Goal: Transaction & Acquisition: Book appointment/travel/reservation

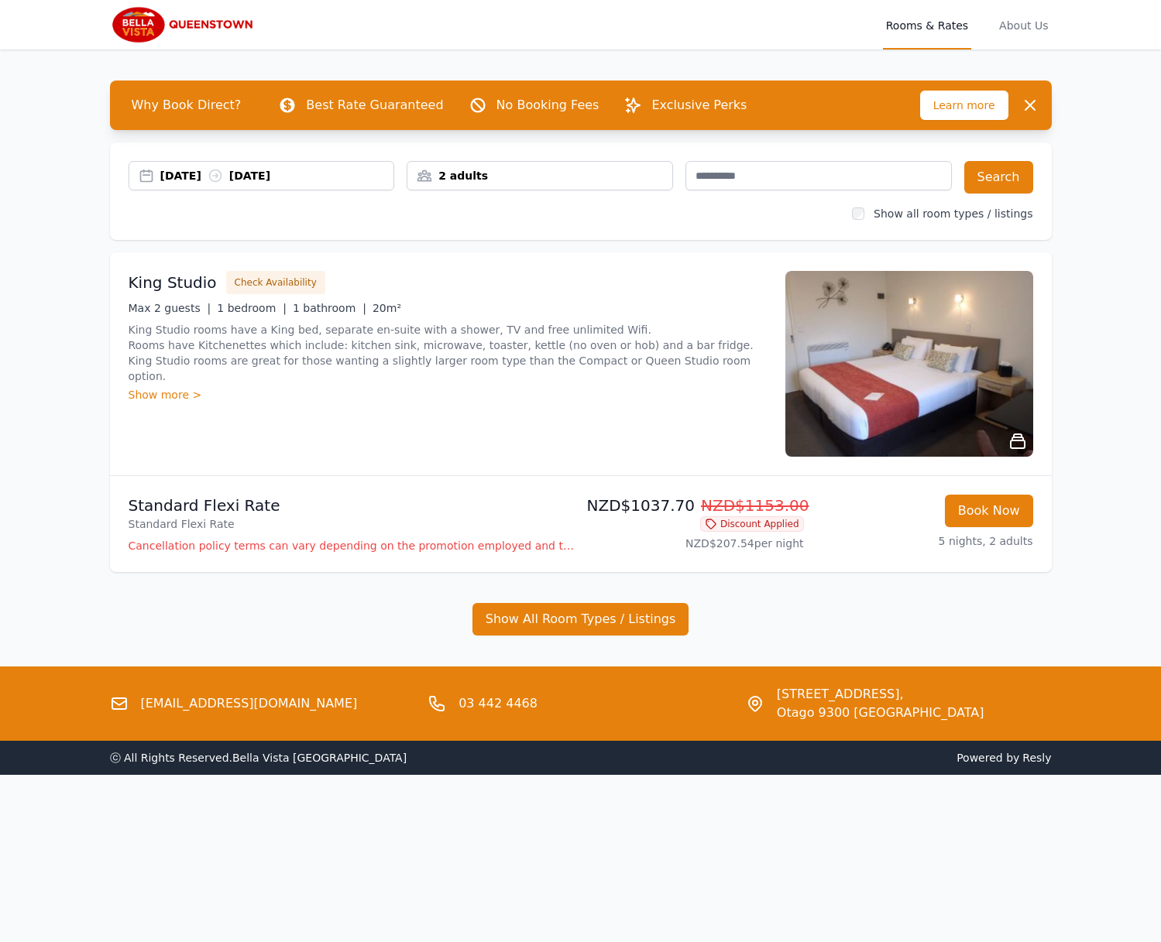
drag, startPoint x: 0, startPoint y: 0, endPoint x: 511, endPoint y: 178, distance: 541.1
click at [511, 178] on div "2 adults" at bounding box center [539, 175] width 265 height 15
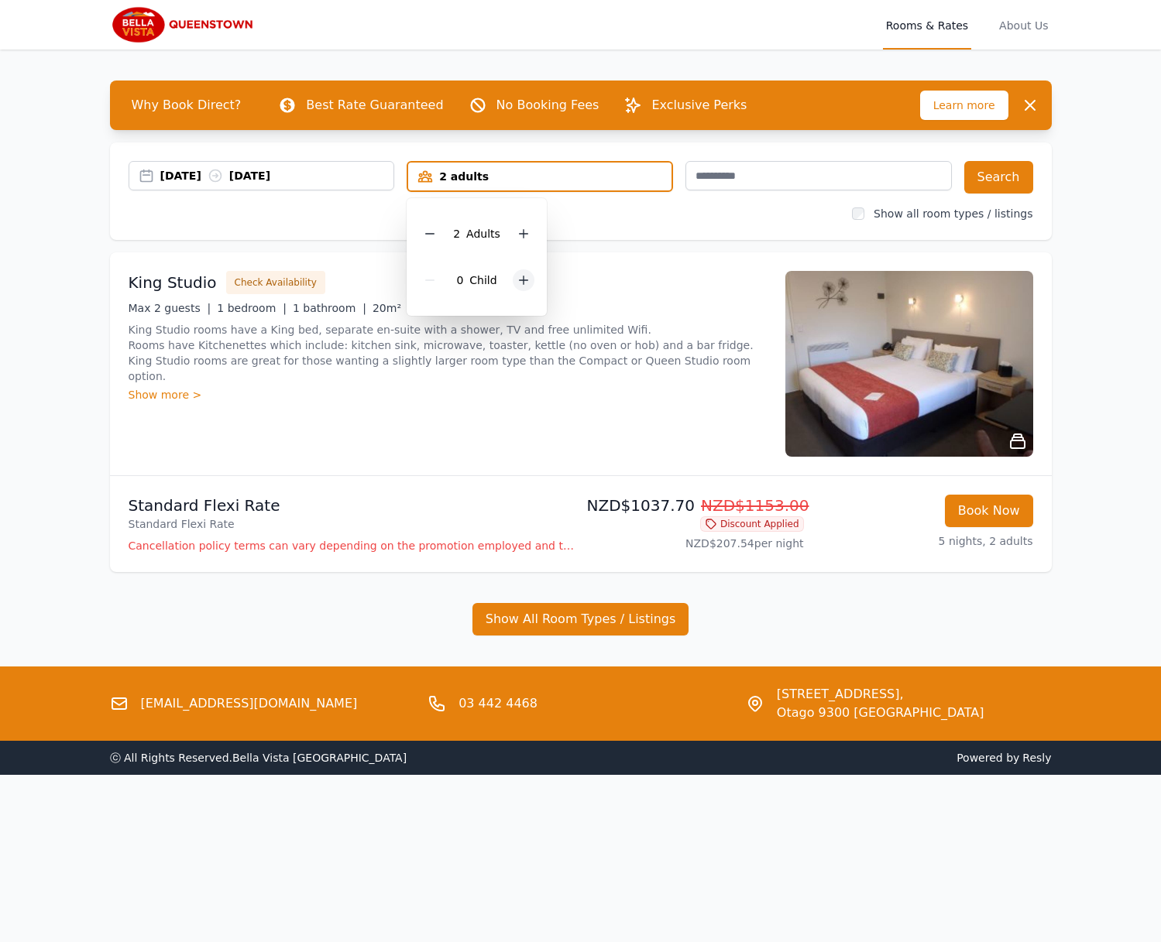
click at [524, 290] on div at bounding box center [524, 280] width 22 height 22
drag, startPoint x: 524, startPoint y: 290, endPoint x: 526, endPoint y: 279, distance: 10.3
click at [524, 290] on div at bounding box center [524, 280] width 22 height 22
drag, startPoint x: 698, startPoint y: 328, endPoint x: 797, endPoint y: 252, distance: 124.8
click at [701, 327] on p "King Studio rooms have a King bed, separate en-suite with a shower, TV and free…" at bounding box center [448, 353] width 638 height 62
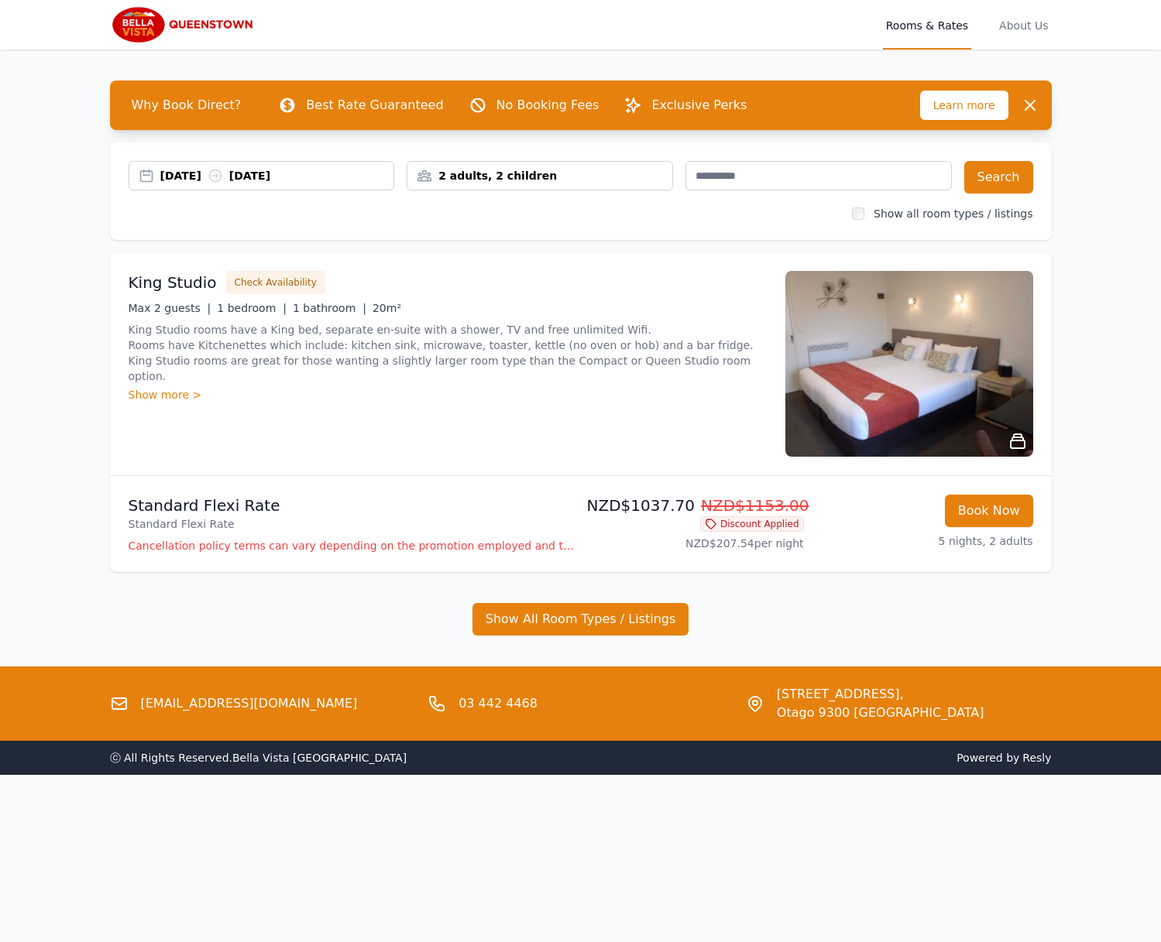
click at [1033, 175] on div "[DATE] [DATE] 2 adults, 2 children Search Show all room types / listings" at bounding box center [580, 191] width 941 height 98
click at [1022, 176] on button "Search" at bounding box center [998, 177] width 69 height 33
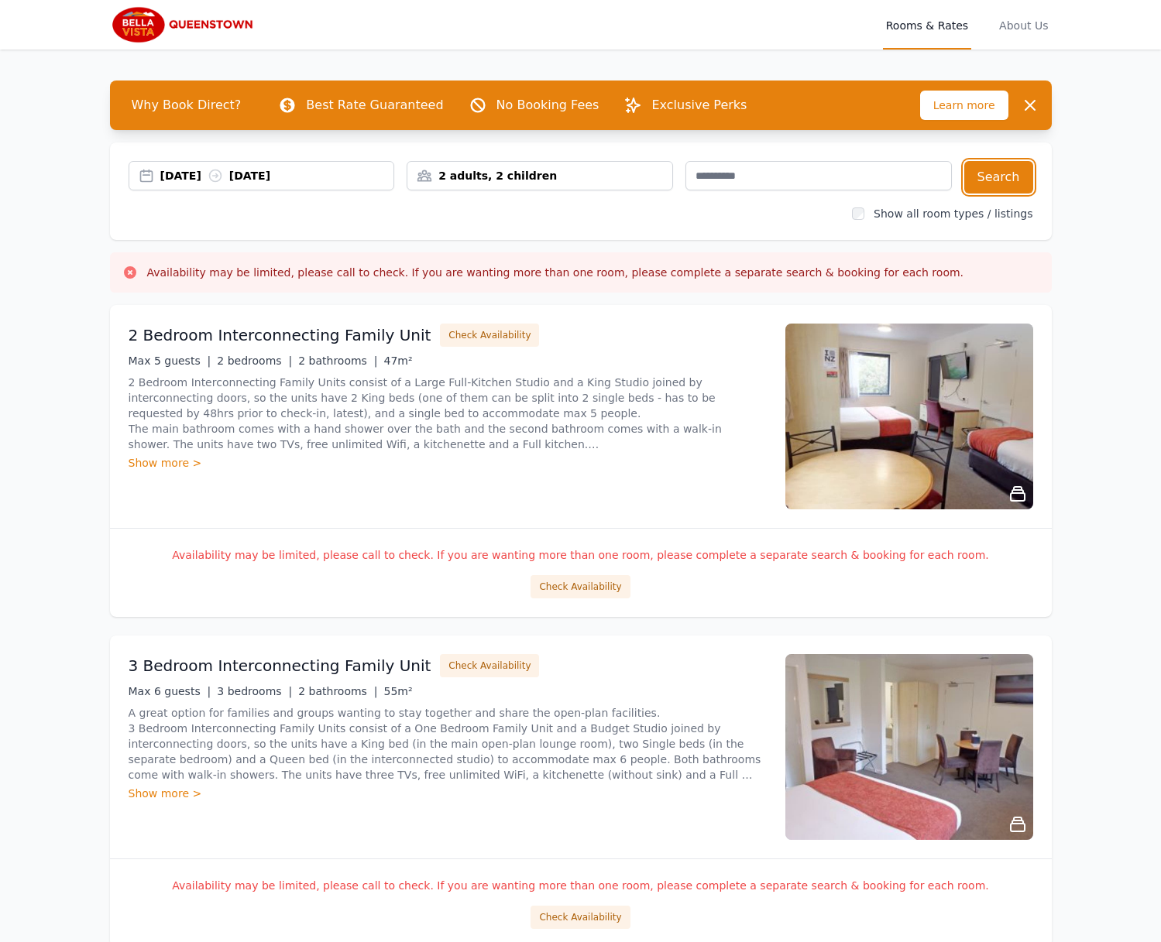
click at [190, 168] on div "[DATE] [DATE]" at bounding box center [277, 175] width 234 height 15
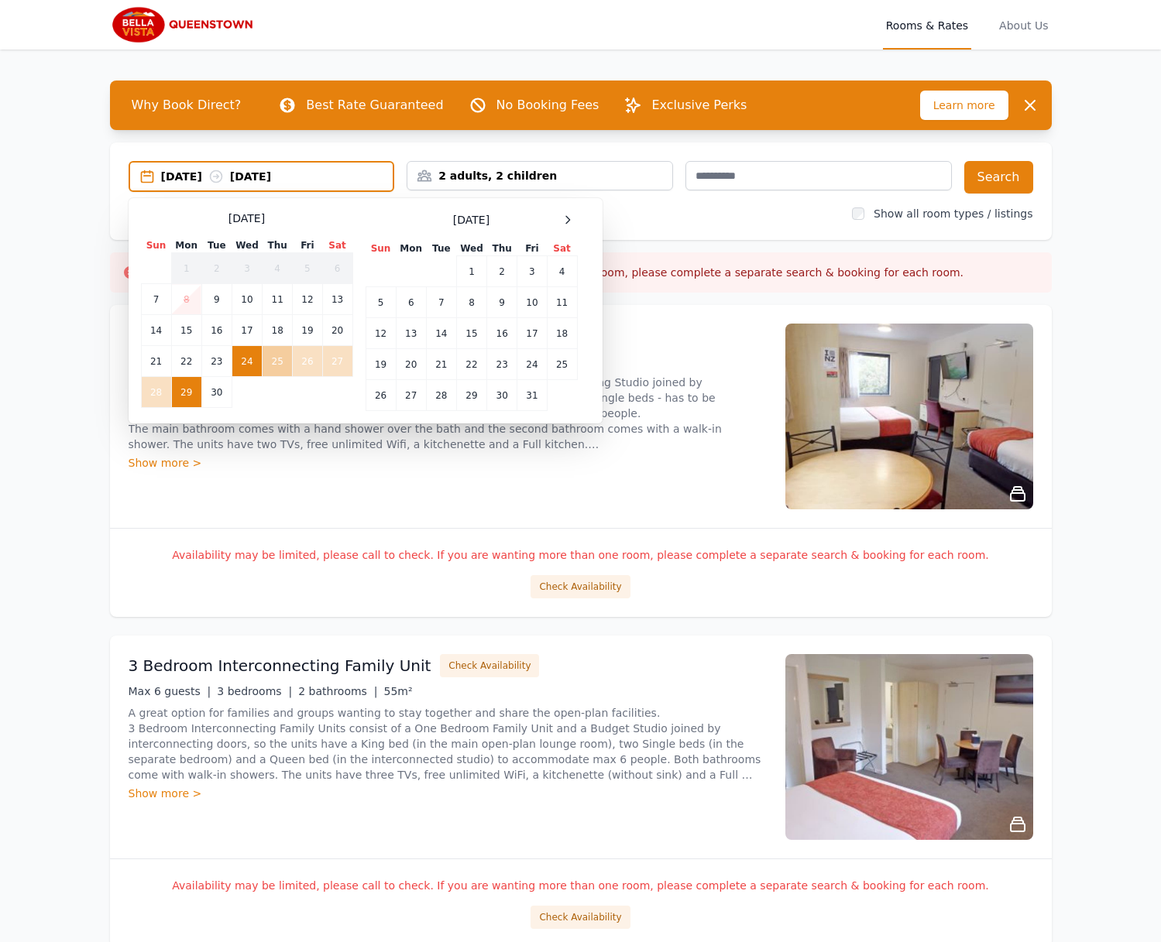
click at [284, 365] on td "25" at bounding box center [277, 361] width 30 height 31
click at [221, 393] on td "30" at bounding box center [216, 392] width 30 height 31
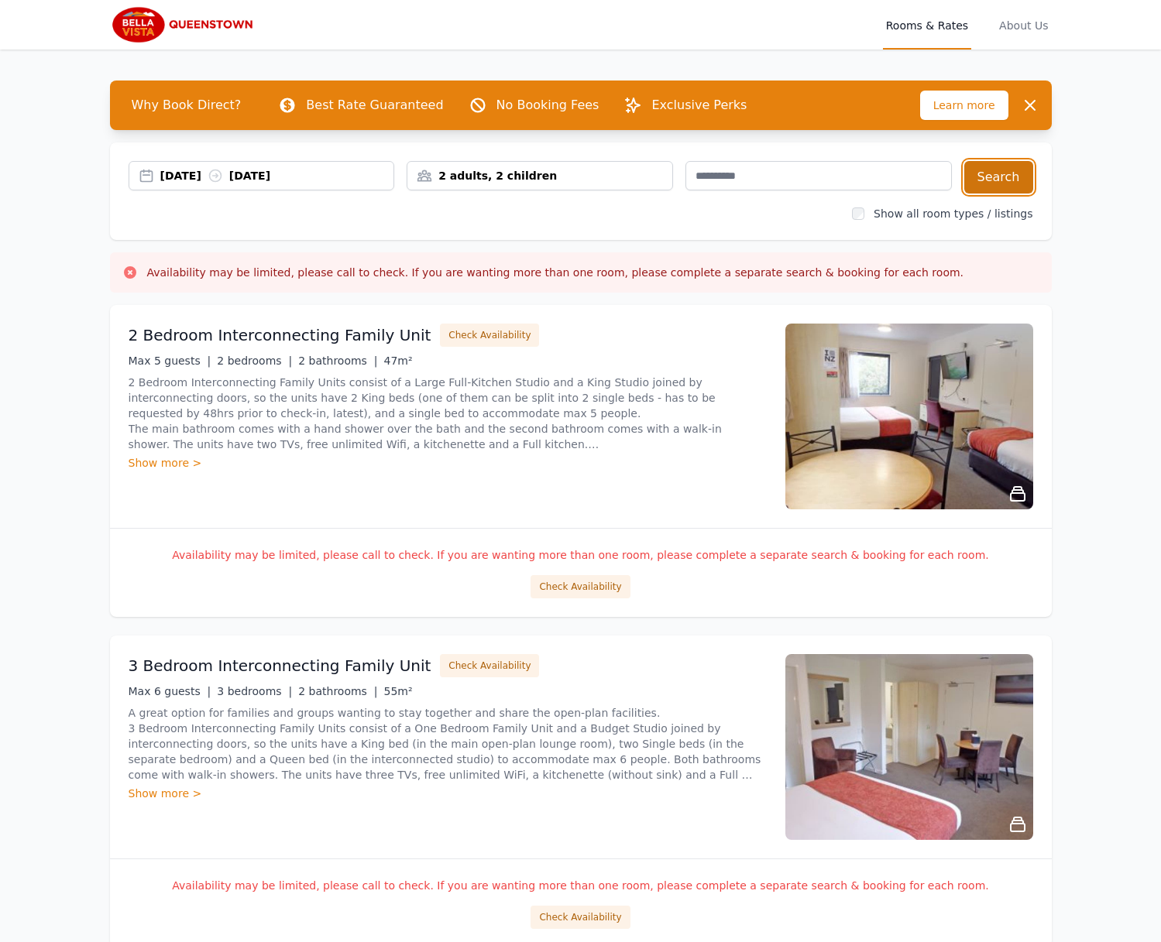
click at [1017, 177] on button "Search" at bounding box center [998, 177] width 69 height 33
click at [468, 334] on button "Check Availability" at bounding box center [489, 335] width 99 height 23
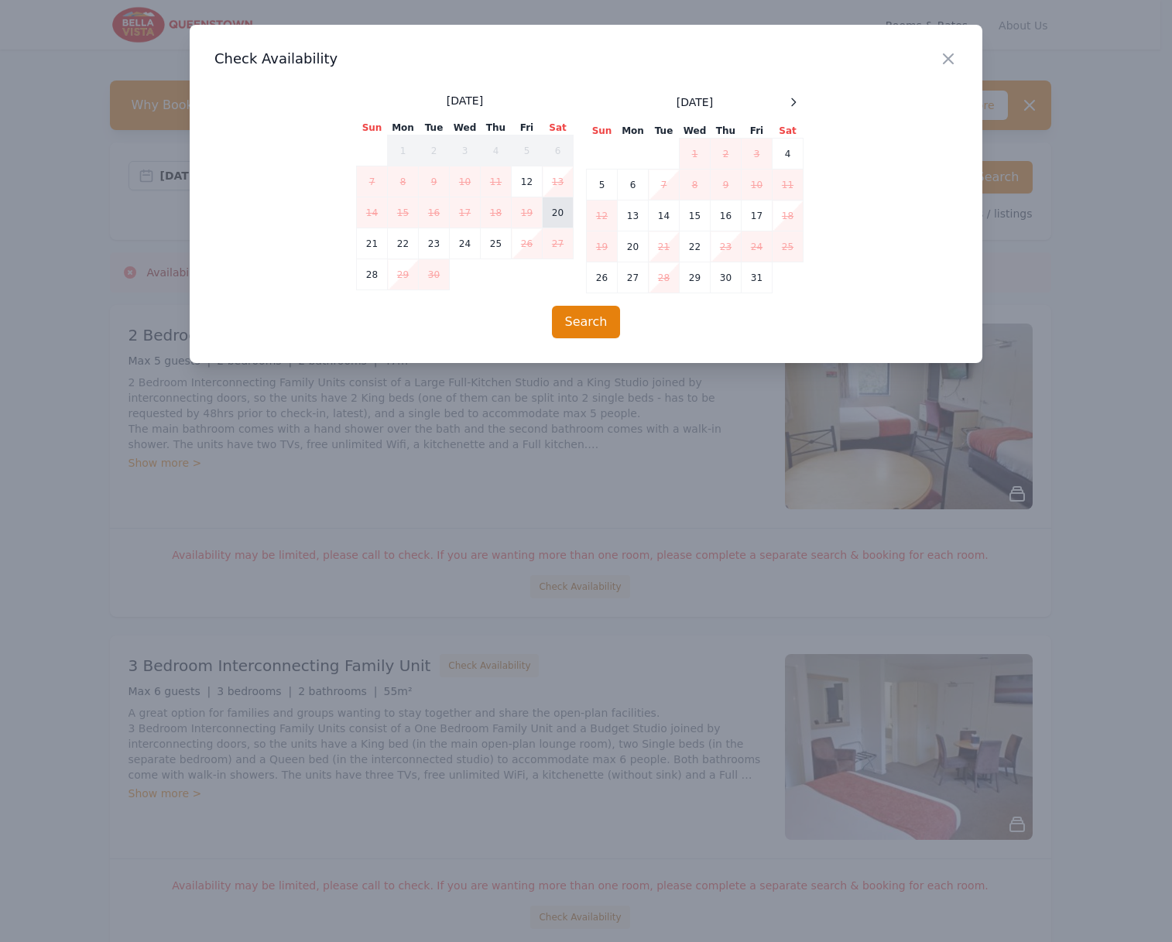
click at [564, 218] on td "20" at bounding box center [558, 212] width 31 height 31
click at [503, 245] on td "25" at bounding box center [496, 243] width 31 height 31
click at [612, 331] on button "Search" at bounding box center [586, 322] width 69 height 33
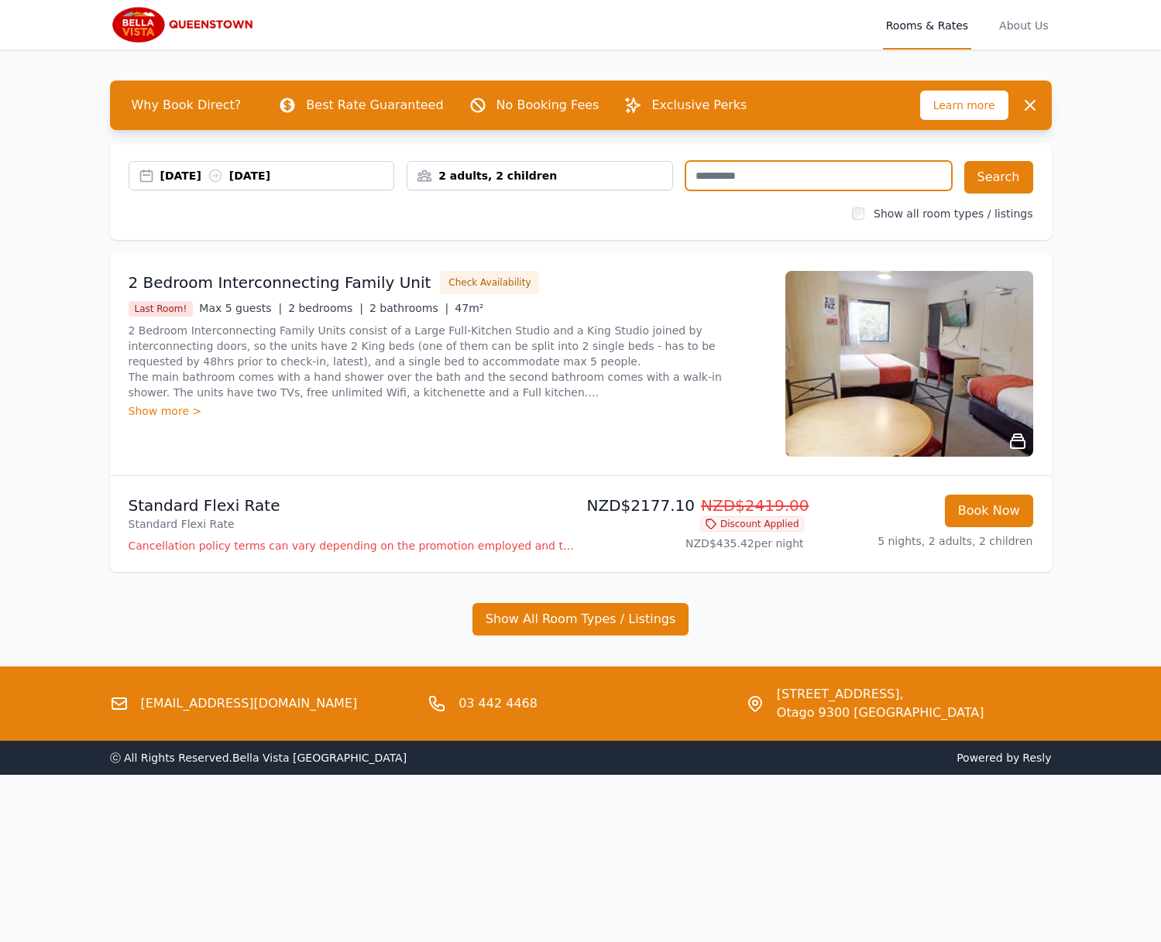
click at [794, 180] on input "text" at bounding box center [818, 175] width 266 height 29
type input "********"
click at [986, 170] on button "Search" at bounding box center [998, 177] width 69 height 33
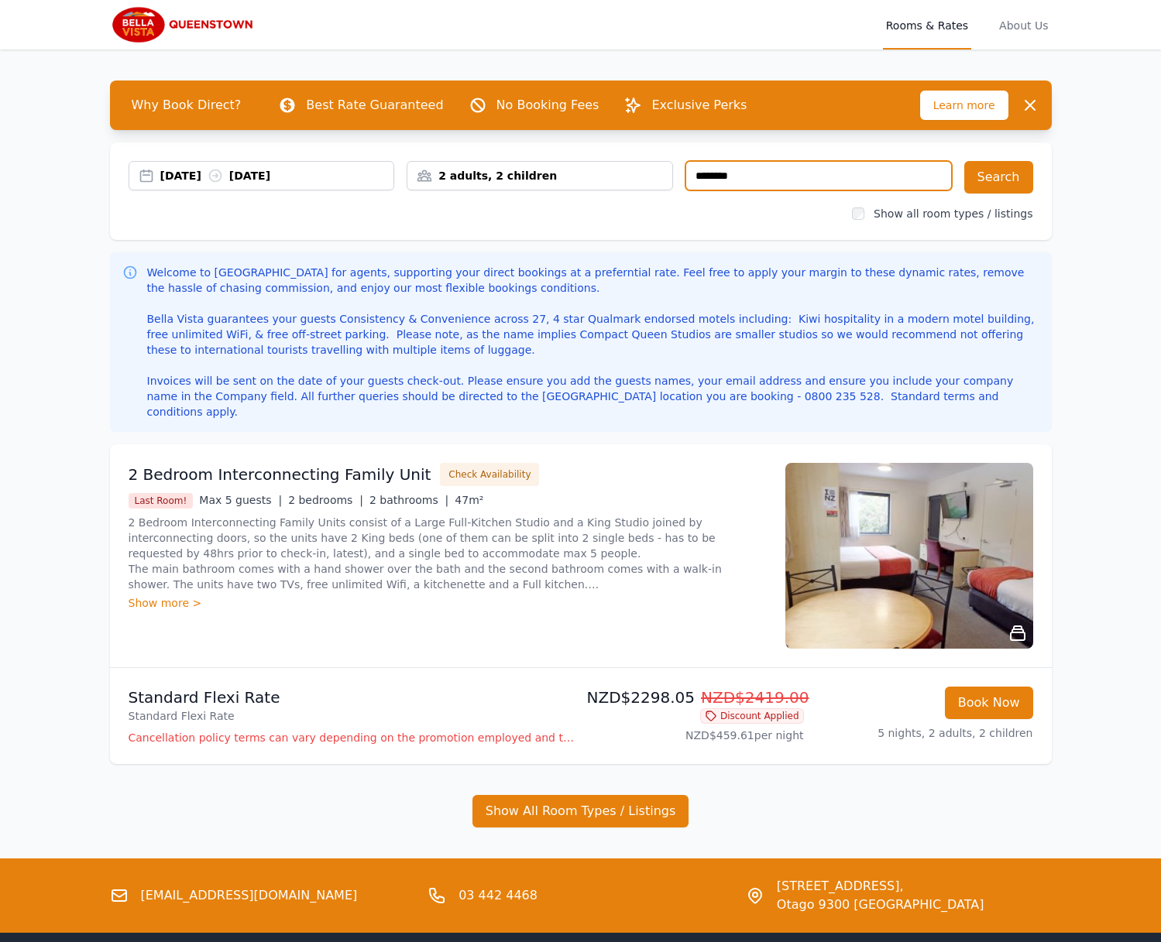
click at [743, 180] on input "********" at bounding box center [818, 175] width 266 height 29
click at [984, 184] on button "Search" at bounding box center [998, 177] width 69 height 33
